Goal: Transaction & Acquisition: Purchase product/service

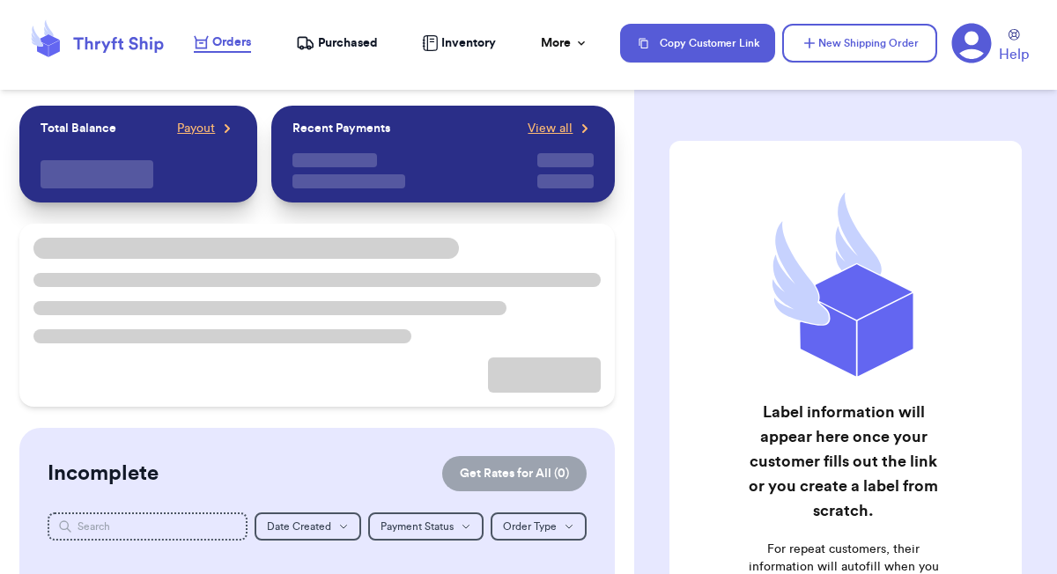
checkbox input "true"
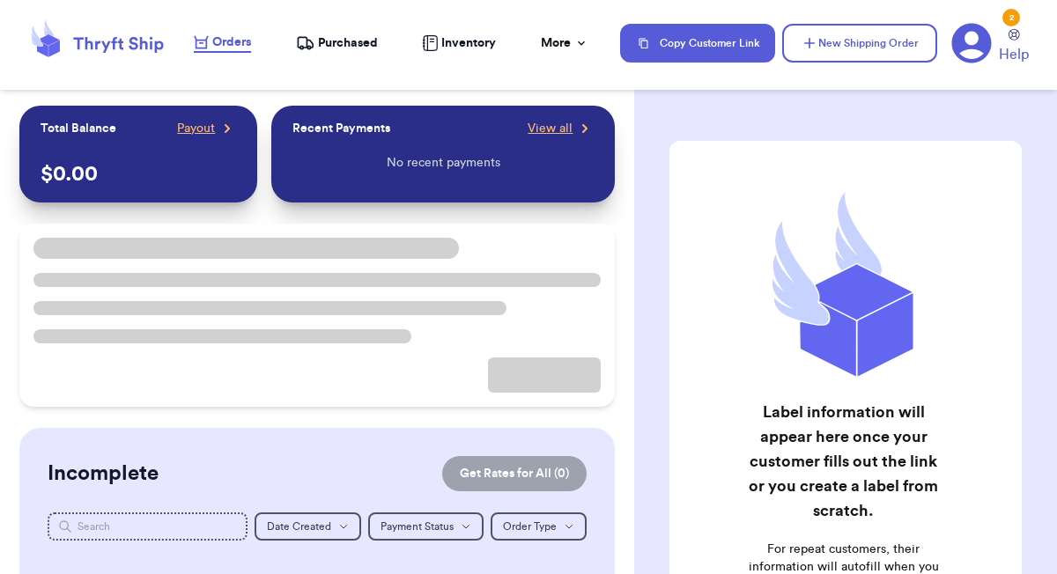
click at [359, 45] on span "Purchased" at bounding box center [348, 43] width 60 height 18
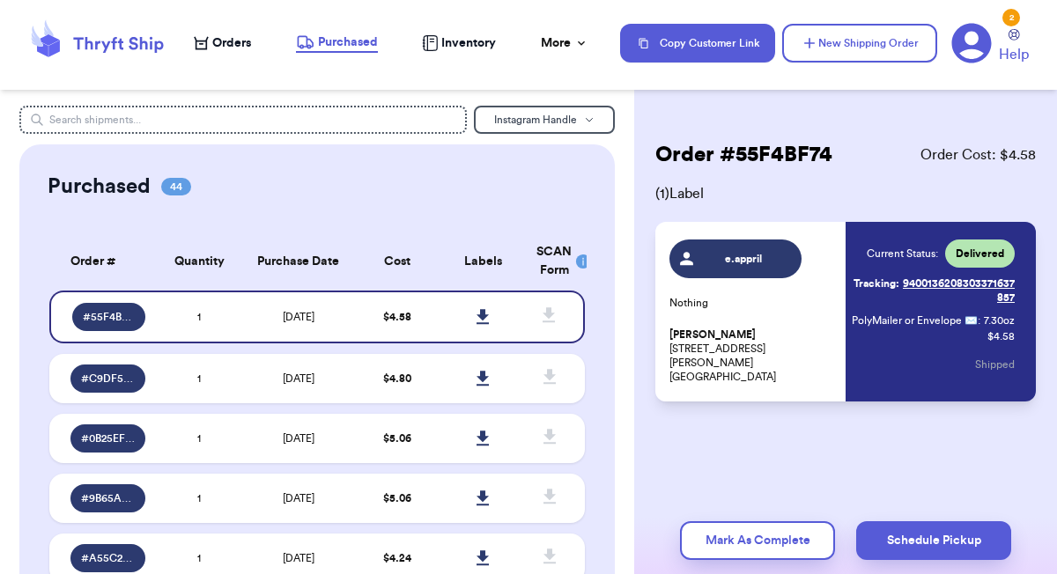
click at [232, 38] on span "Orders" at bounding box center [231, 43] width 39 height 18
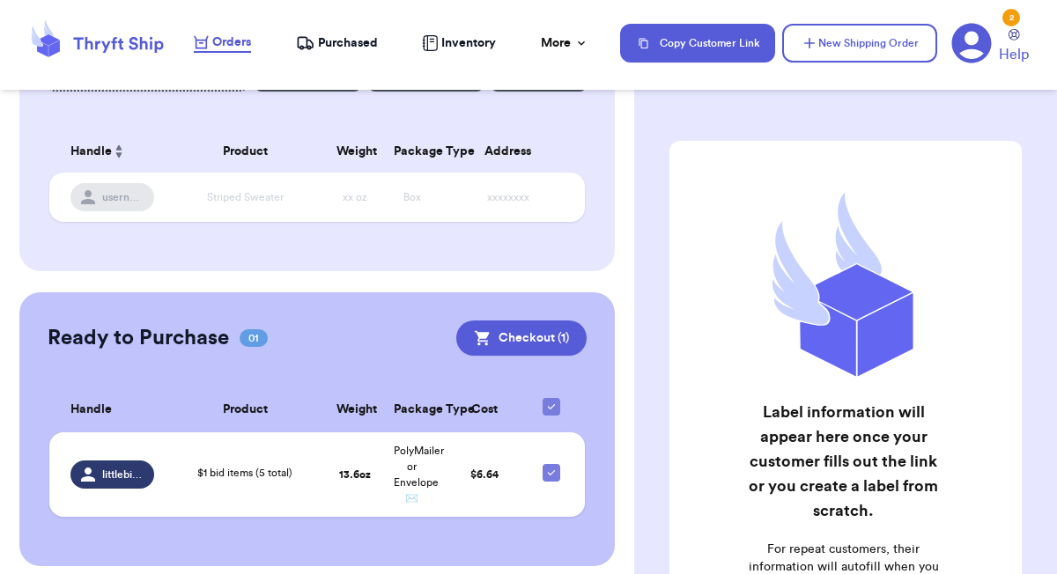
scroll to position [257, 0]
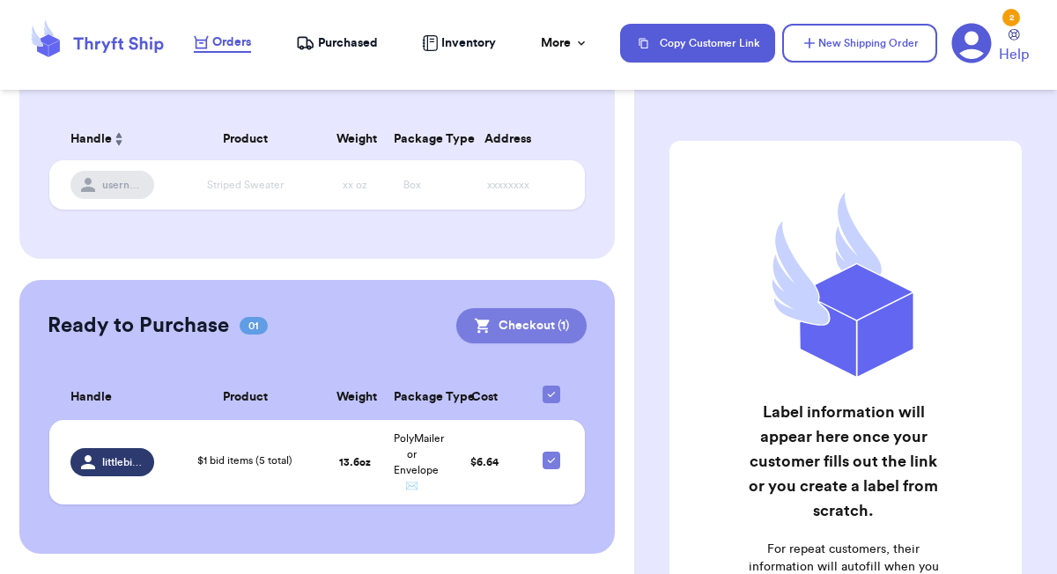
click at [537, 320] on button "Checkout ( 1 )" at bounding box center [521, 325] width 130 height 35
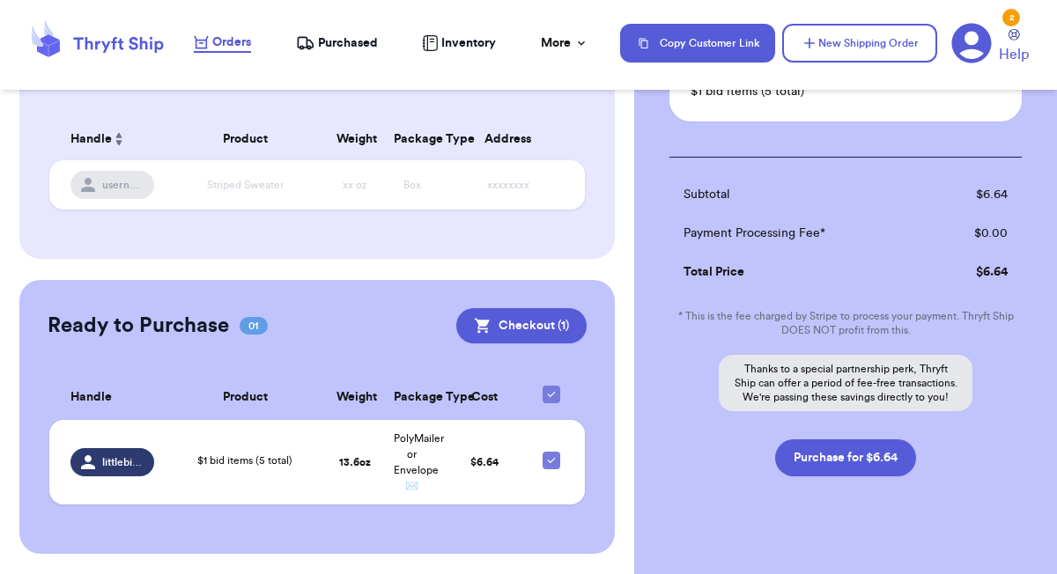
scroll to position [231, 0]
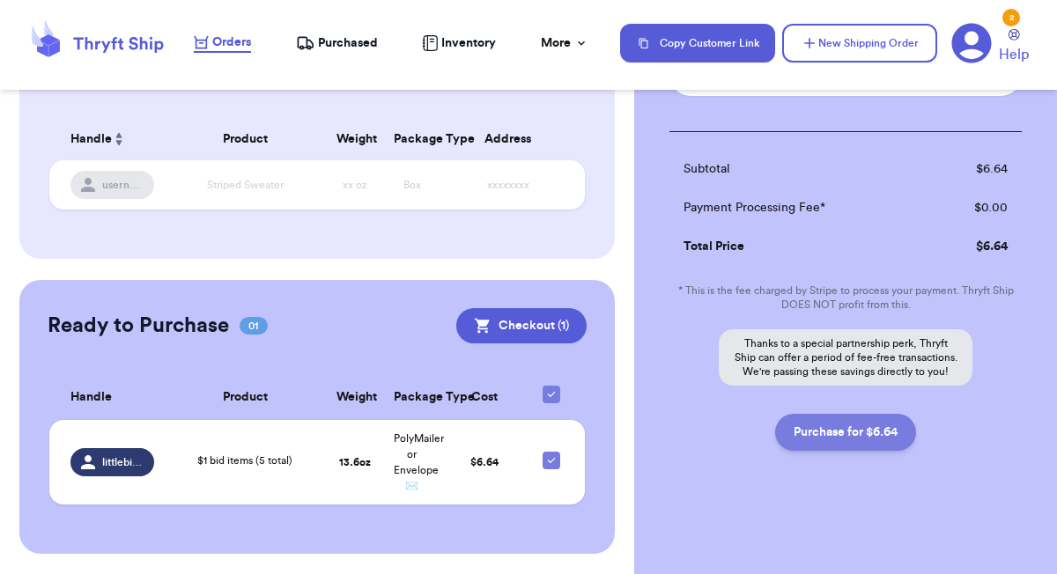
click at [861, 441] on button "Purchase for $6.64" at bounding box center [845, 432] width 141 height 37
checkbox input "false"
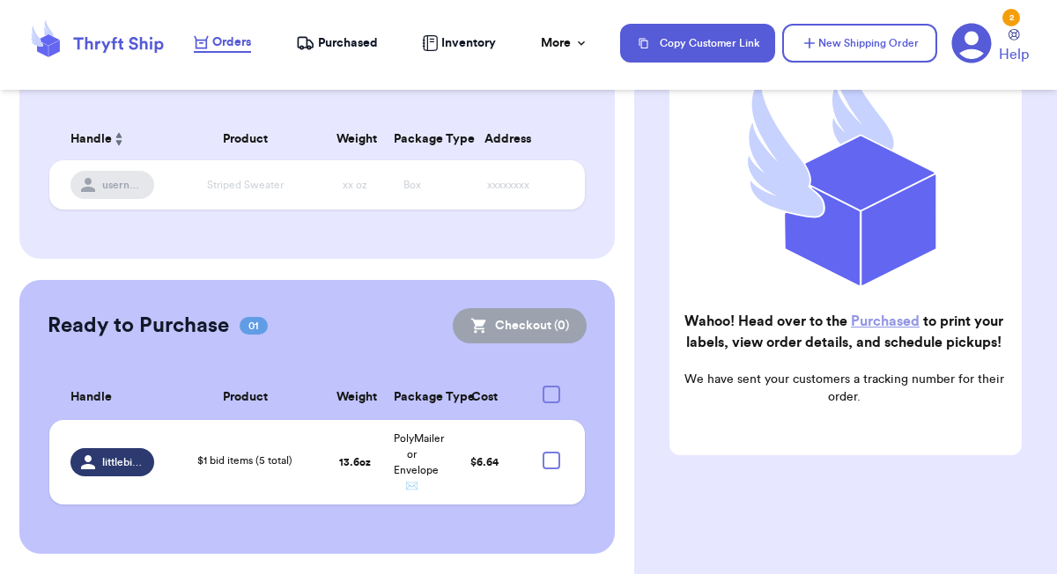
checkbox input "true"
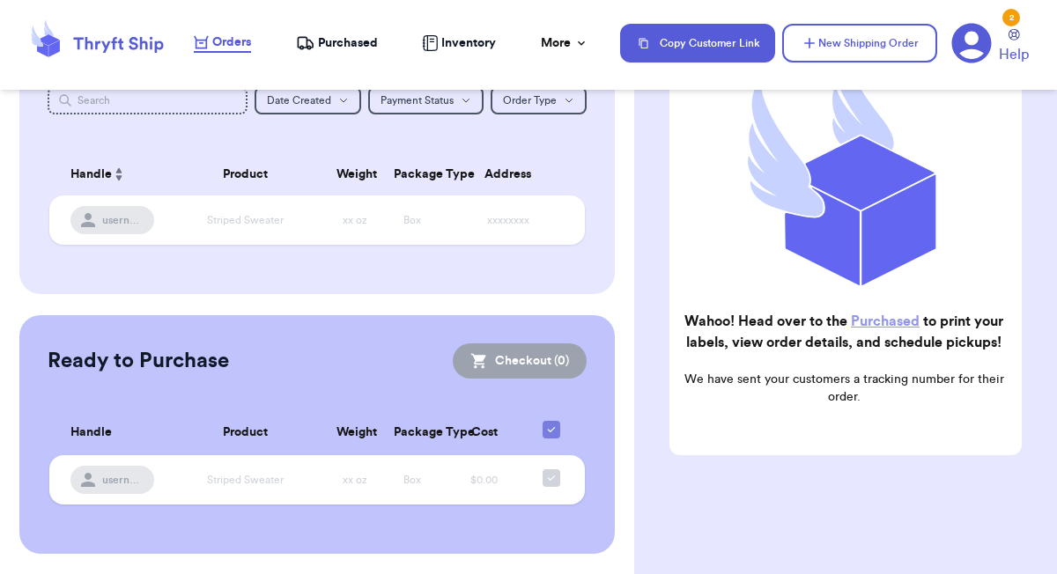
click at [344, 41] on span "Purchased" at bounding box center [348, 43] width 60 height 18
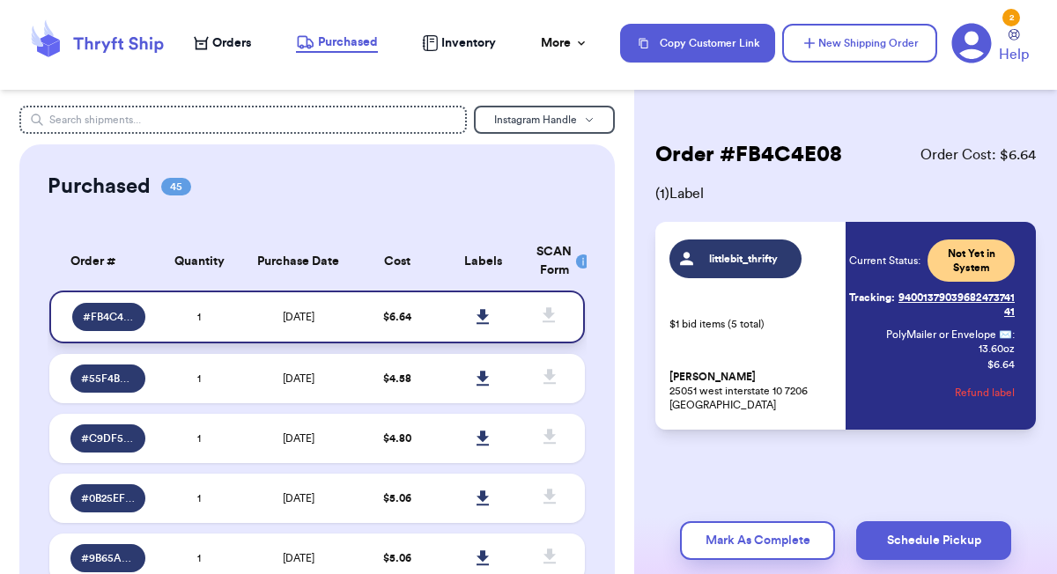
click at [485, 315] on icon at bounding box center [483, 316] width 12 height 15
